Goal: Check status: Check status

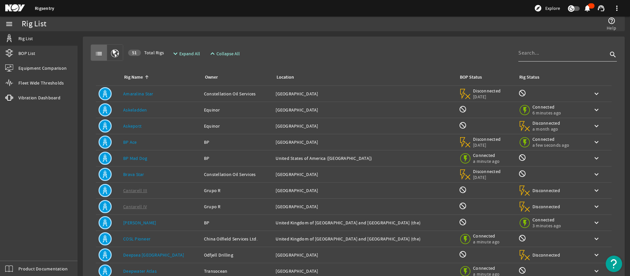
click at [547, 55] on input at bounding box center [563, 53] width 89 height 8
type input "Atlas"
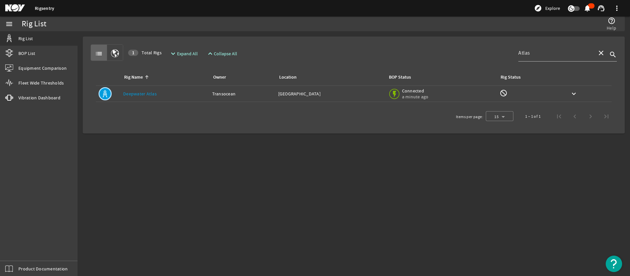
click at [296, 100] on td "Location: [GEOGRAPHIC_DATA]" at bounding box center [331, 94] width 110 height 16
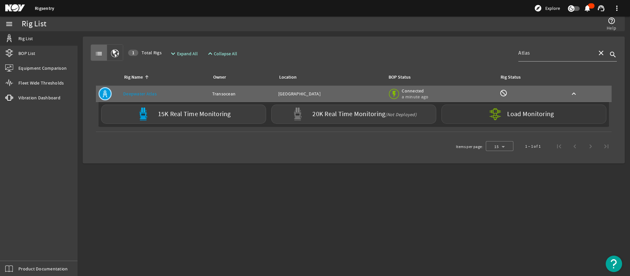
click at [494, 117] on mat-icon at bounding box center [501, 114] width 24 height 24
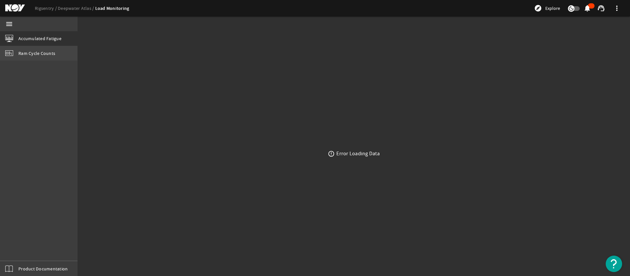
click at [33, 60] on link "Ram Cycle Counts" at bounding box center [39, 53] width 78 height 14
click at [36, 55] on span "Ram Cycle Counts" at bounding box center [36, 53] width 37 height 7
